Goal: Information Seeking & Learning: Find specific page/section

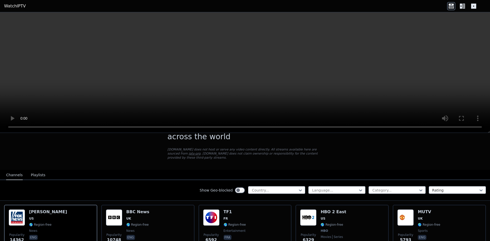
scroll to position [51, 0]
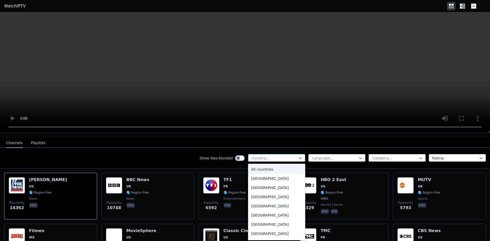
click at [275, 156] on div at bounding box center [274, 158] width 46 height 5
type input "**"
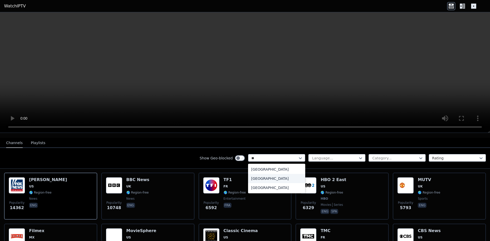
click at [265, 176] on div "[GEOGRAPHIC_DATA]" at bounding box center [276, 178] width 57 height 9
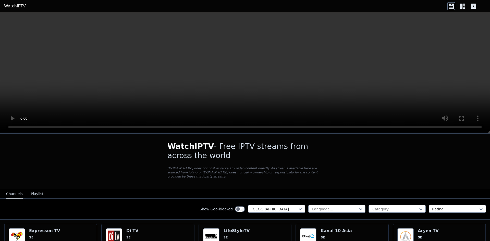
click at [34, 190] on button "Playlists" at bounding box center [38, 194] width 15 height 10
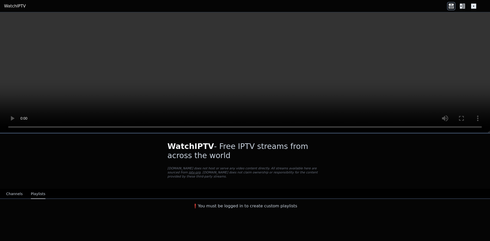
click at [12, 189] on button "Channels" at bounding box center [14, 194] width 17 height 10
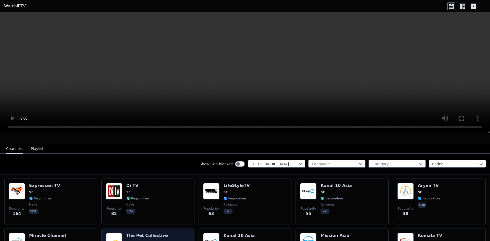
scroll to position [96, 0]
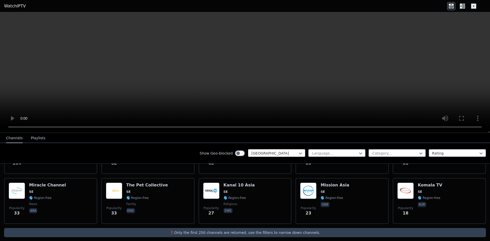
click at [251, 150] on div "[GEOGRAPHIC_DATA]" at bounding box center [276, 153] width 57 height 8
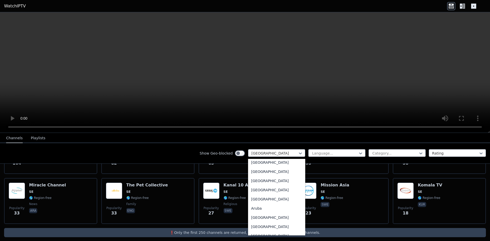
scroll to position [0, 0]
click at [265, 161] on div "All countries" at bounding box center [276, 164] width 57 height 9
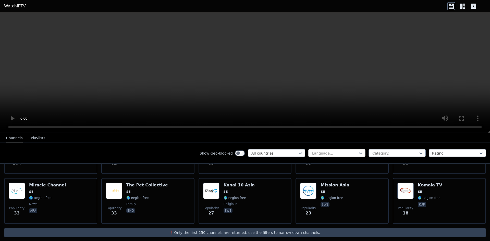
click at [319, 153] on div at bounding box center [334, 153] width 46 height 5
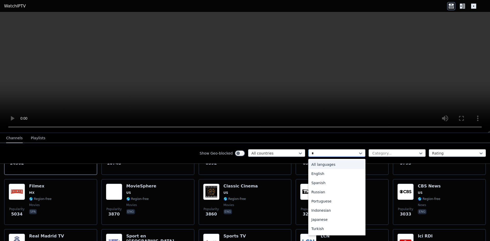
type input "**"
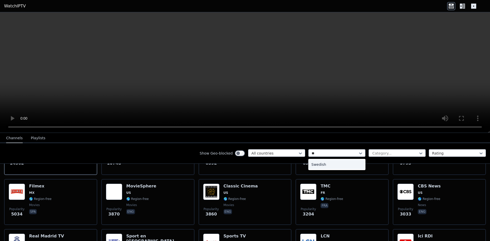
click at [318, 163] on div "Swedish" at bounding box center [336, 164] width 57 height 9
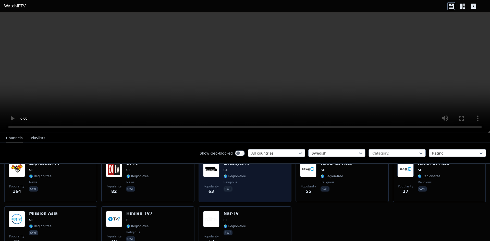
scroll to position [77, 0]
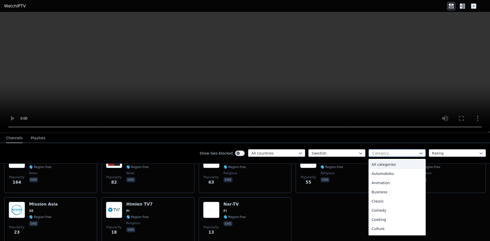
click at [385, 149] on div "Category..." at bounding box center [396, 153] width 57 height 8
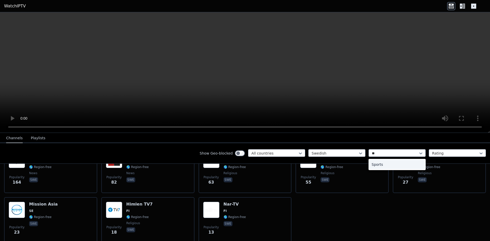
type input "***"
click at [379, 164] on div "Sports" at bounding box center [396, 164] width 57 height 9
